Goal: Transaction & Acquisition: Purchase product/service

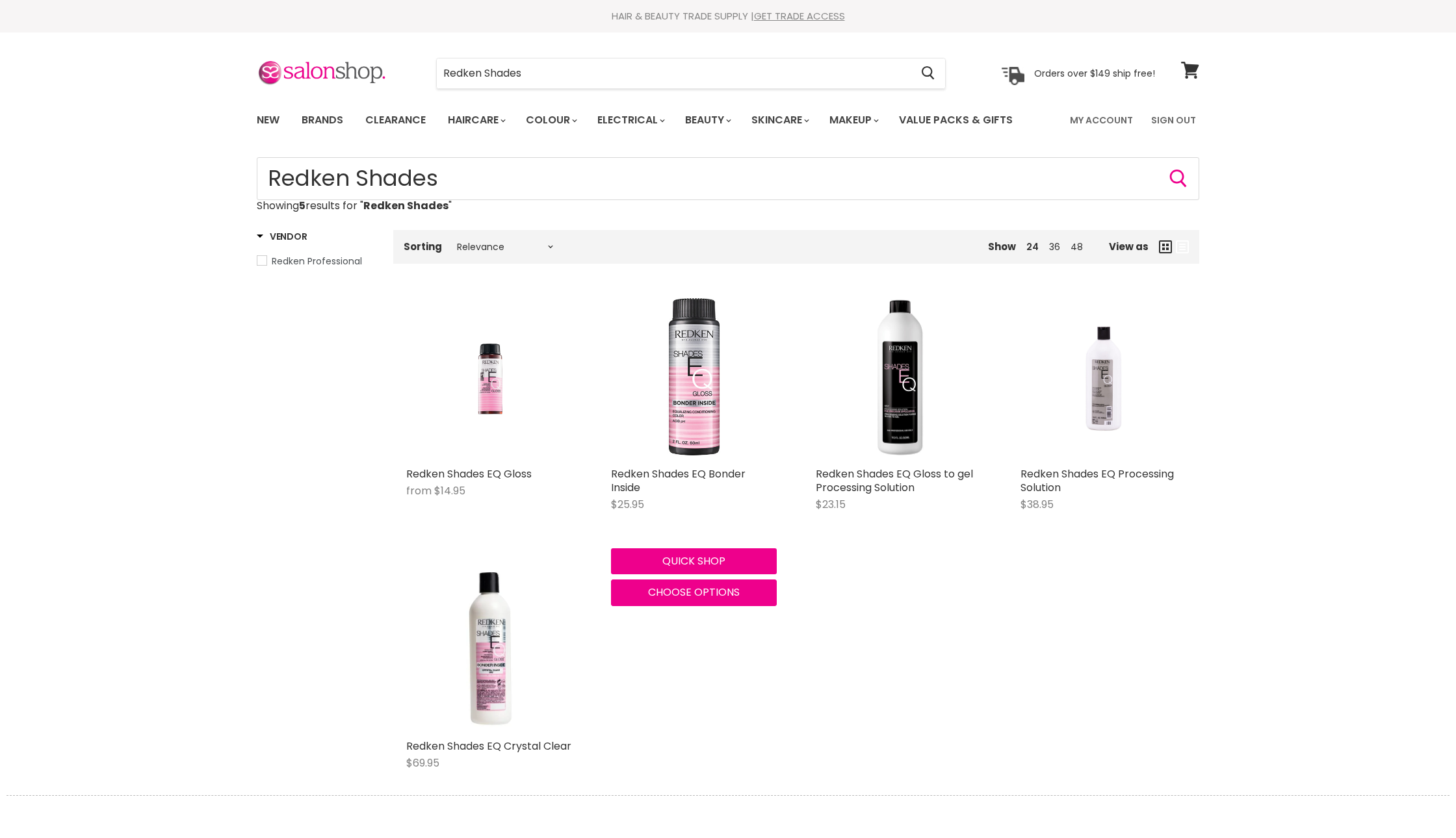
click at [684, 434] on img "Main content" at bounding box center [694, 378] width 166 height 166
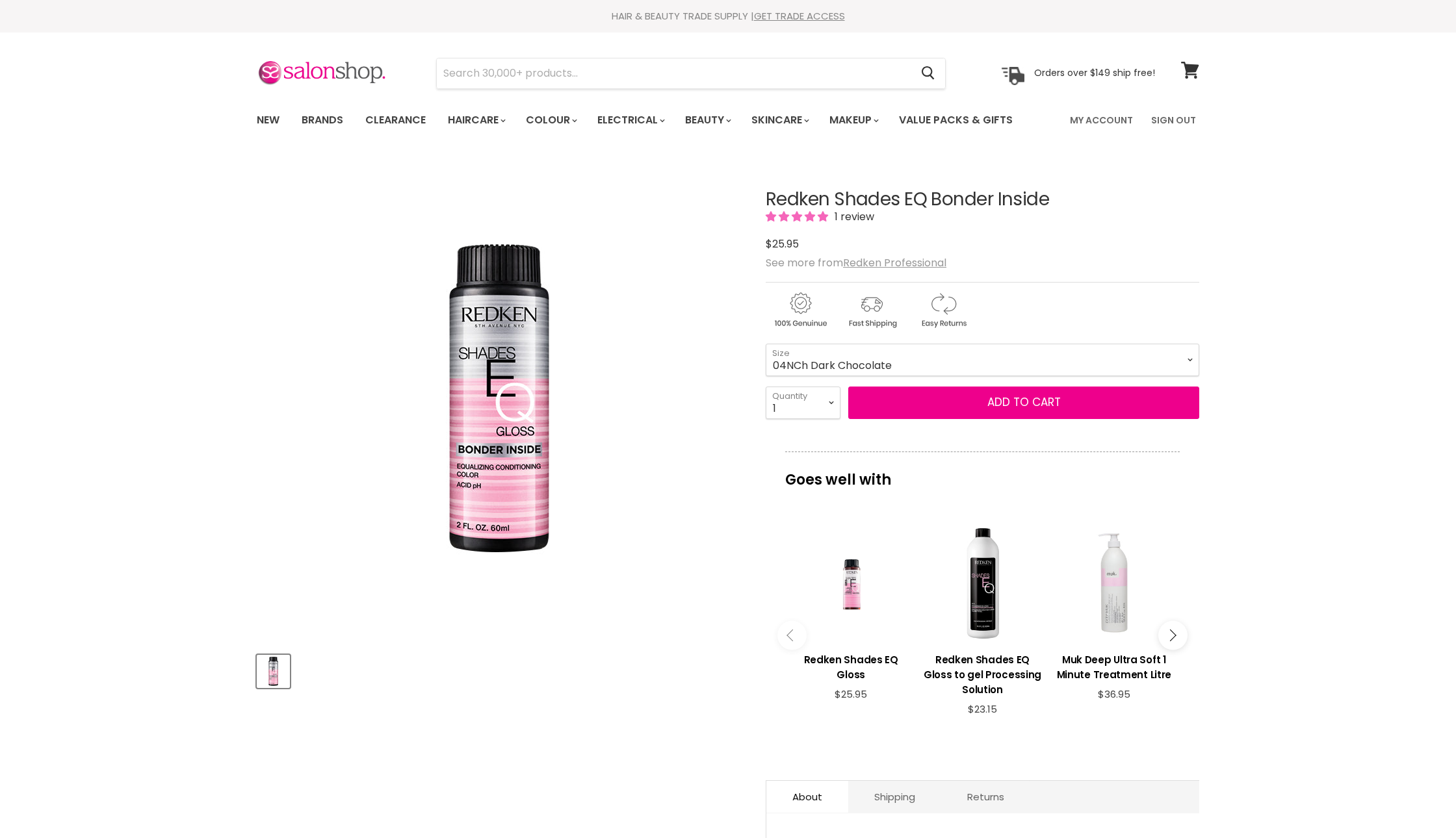
select select "04NCh Dark Chocolate"
click at [1032, 419] on button "Add to cart" at bounding box center [1023, 403] width 351 height 33
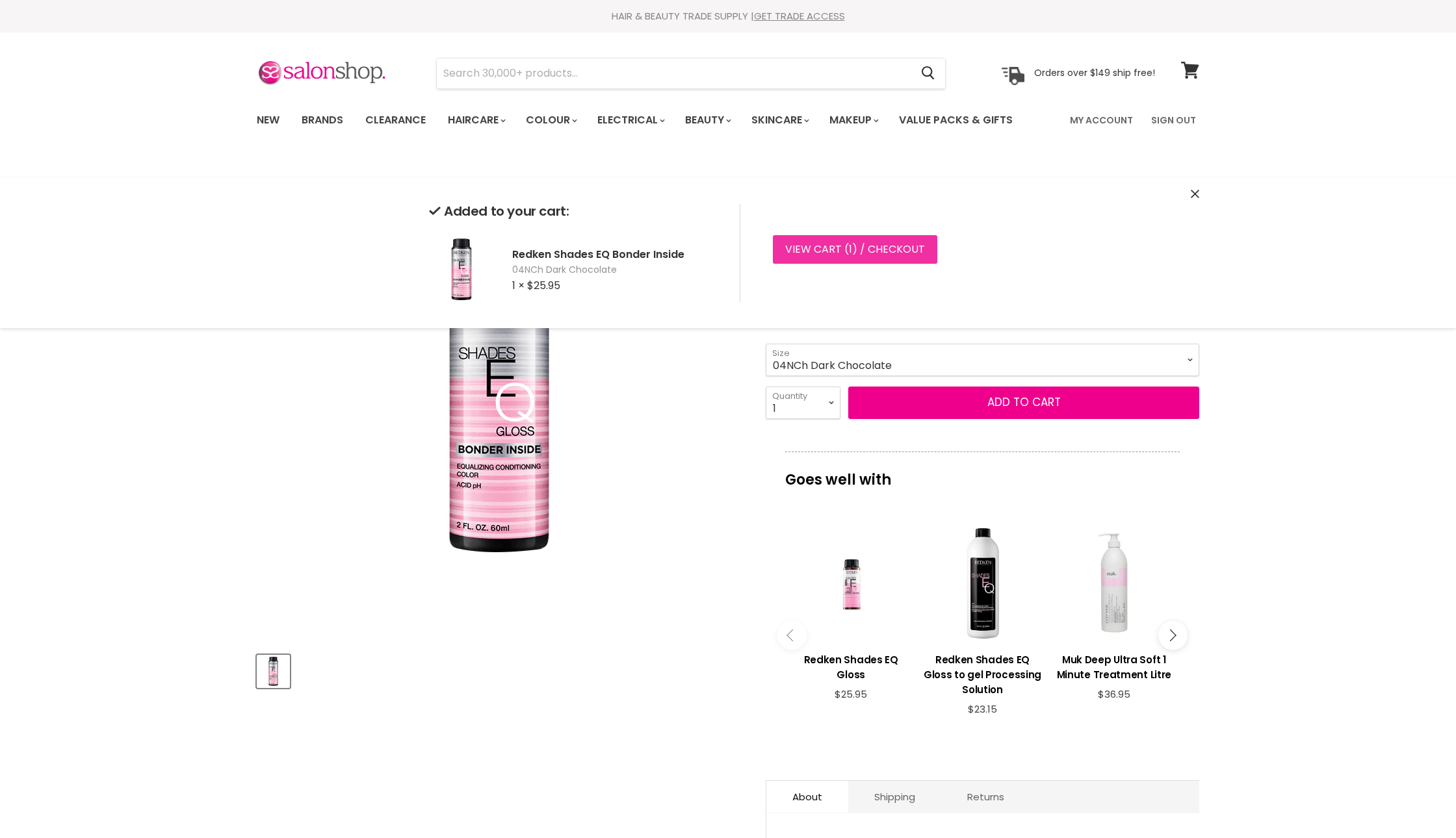
click at [930, 252] on link "View cart ( 1 ) / Checkout" at bounding box center [855, 249] width 164 height 28
